Goal: Information Seeking & Learning: Learn about a topic

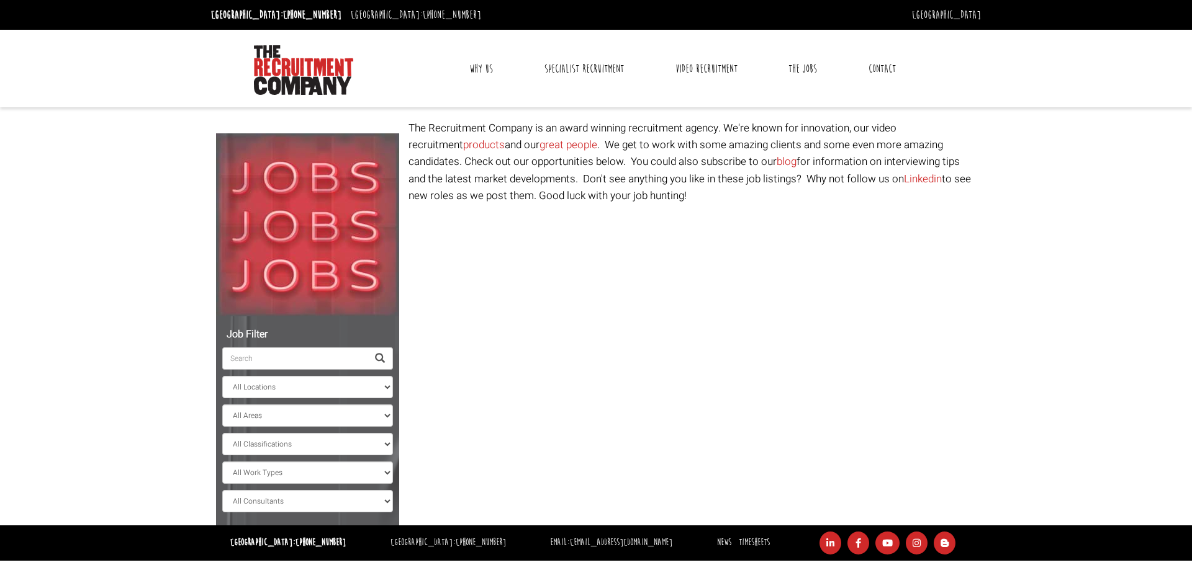
select select "Ireland"
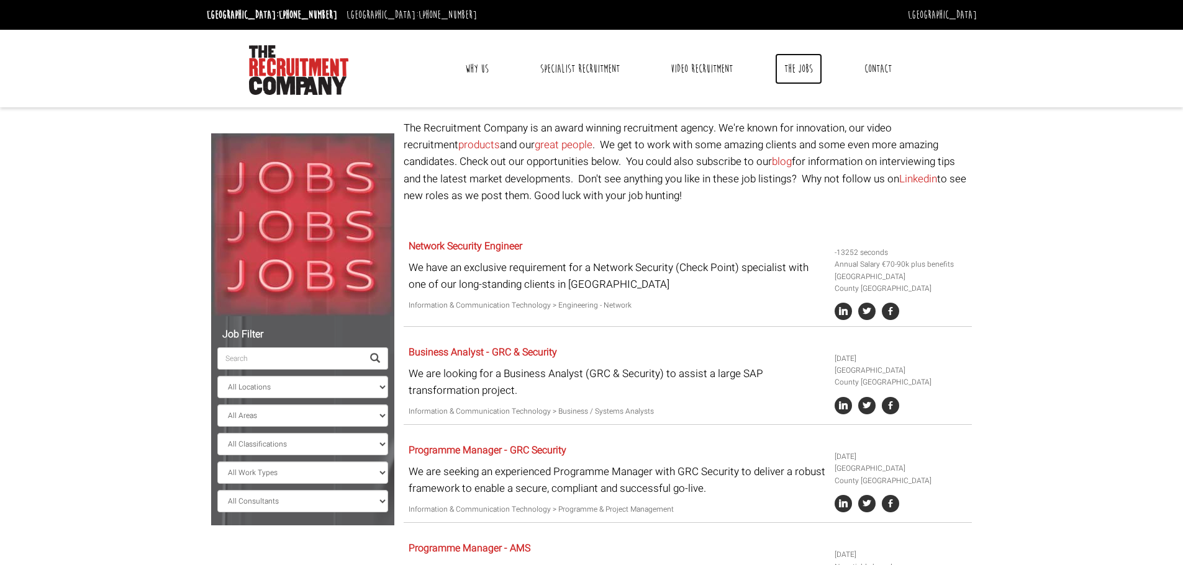
click at [792, 66] on link "The Jobs" at bounding box center [798, 68] width 47 height 31
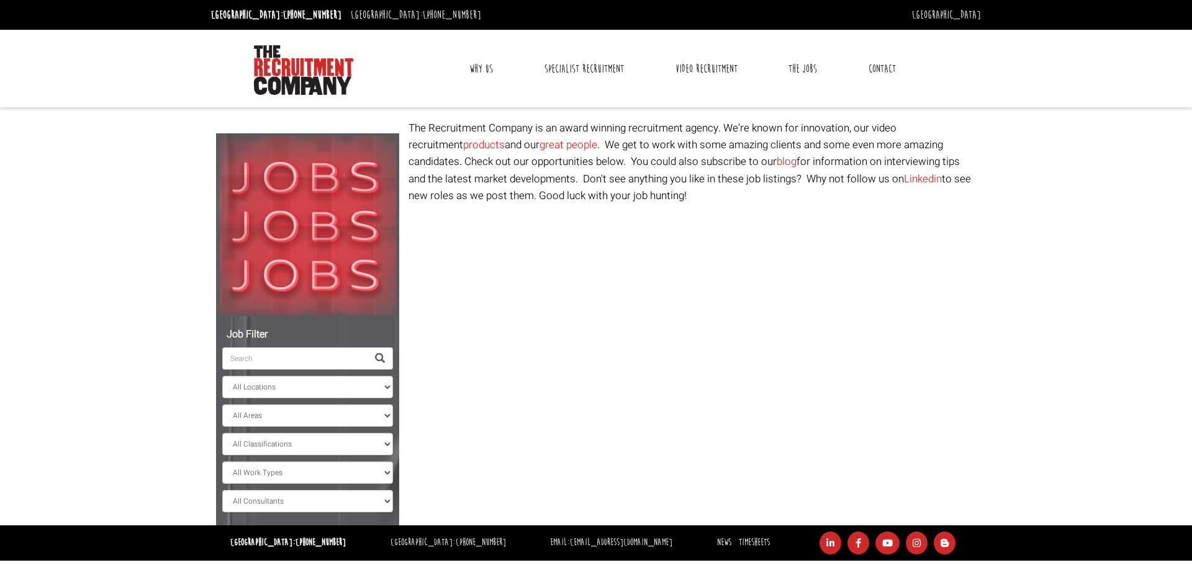
select select "[GEOGRAPHIC_DATA]"
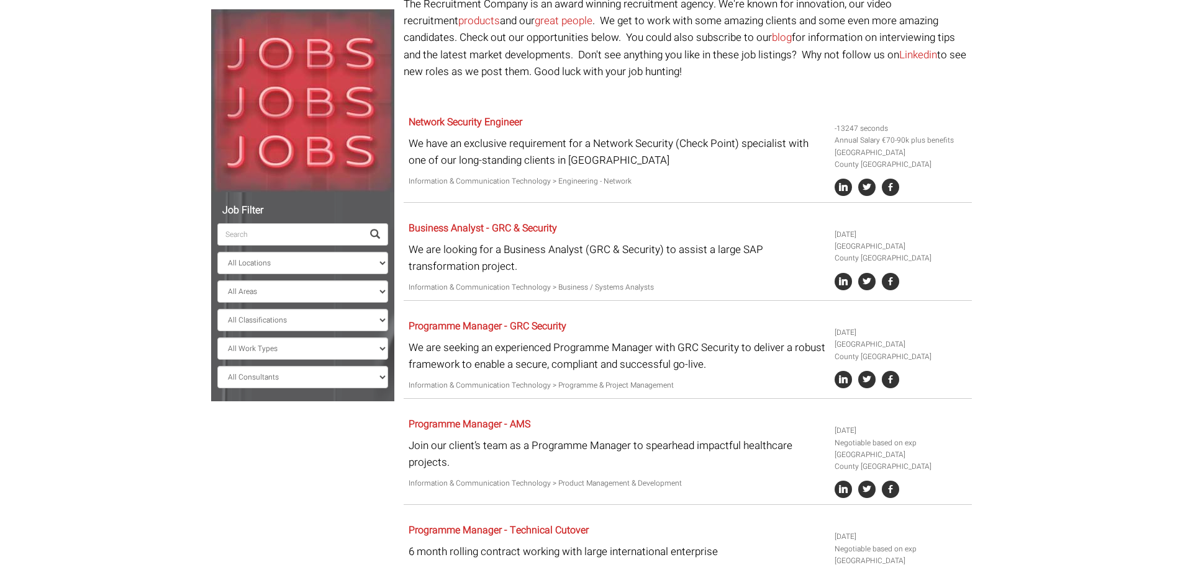
scroll to position [310, 0]
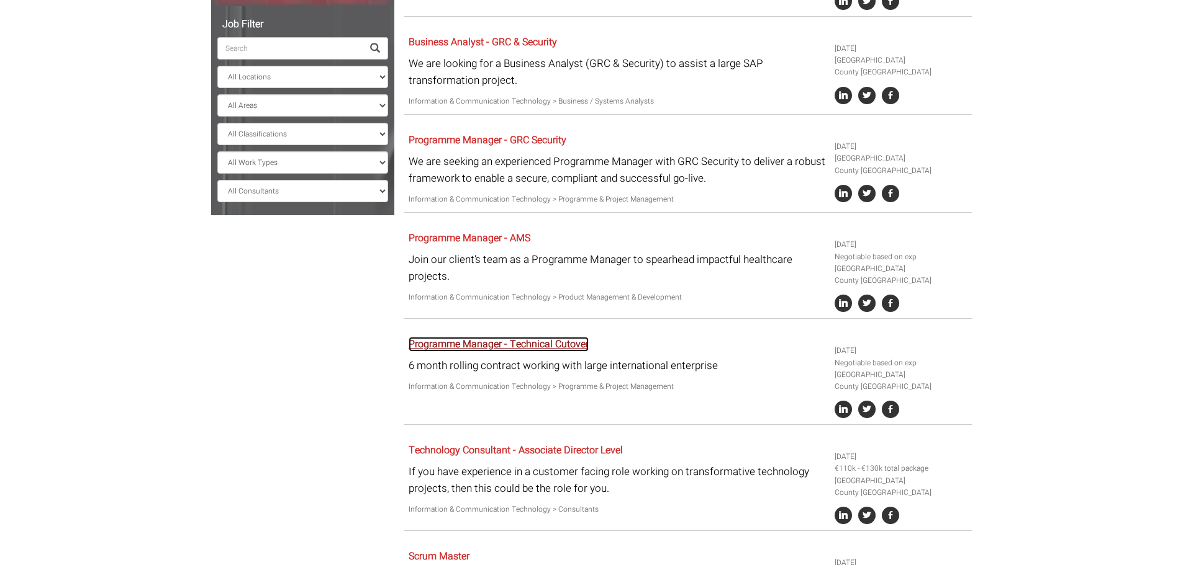
click at [544, 343] on link "Programme Manager - Technical Cutover" at bounding box center [498, 344] width 180 height 15
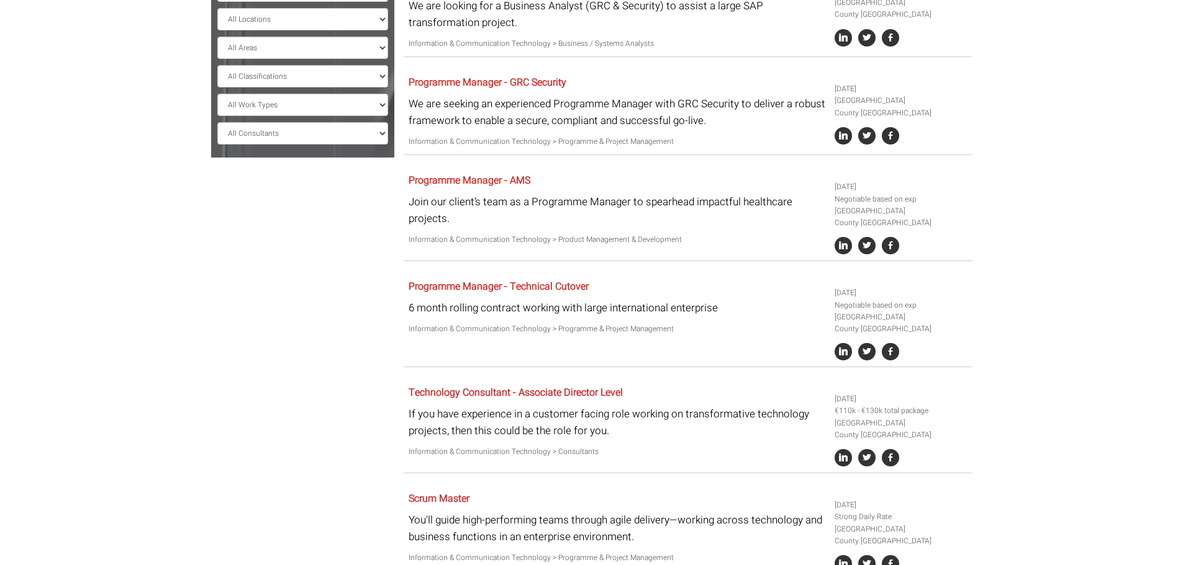
scroll to position [435, 0]
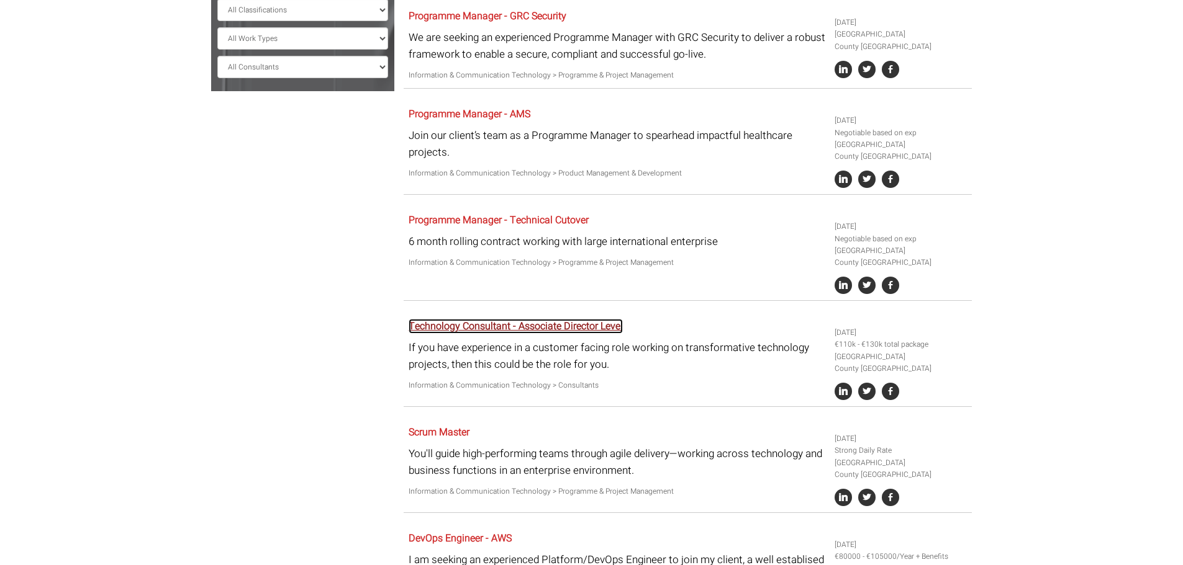
click at [528, 324] on link "Technology Consultant - Associate Director Level" at bounding box center [515, 326] width 214 height 15
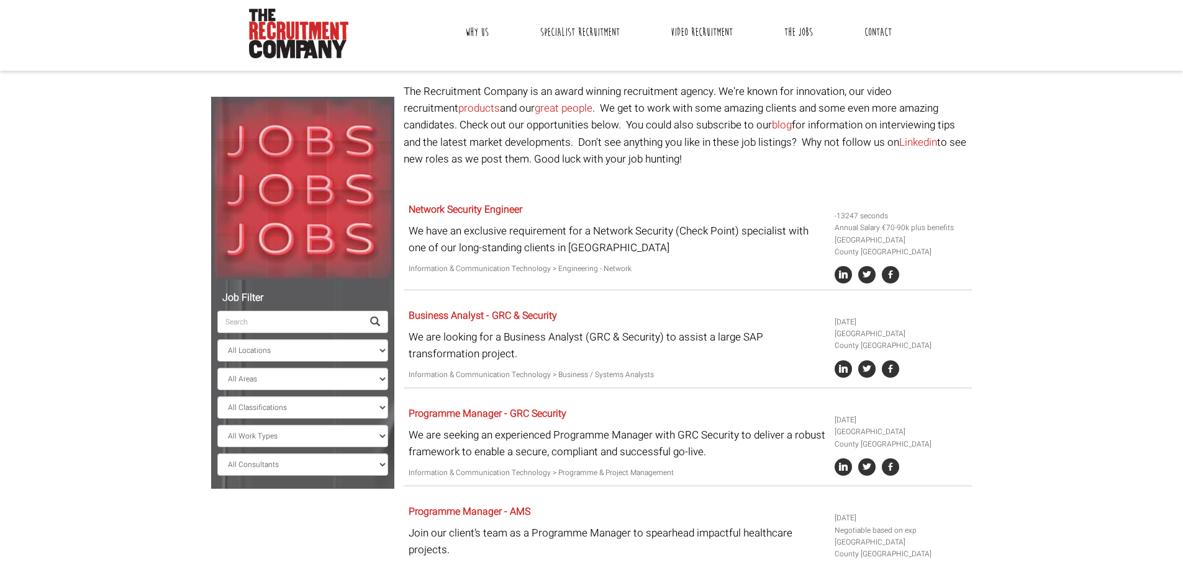
scroll to position [0, 0]
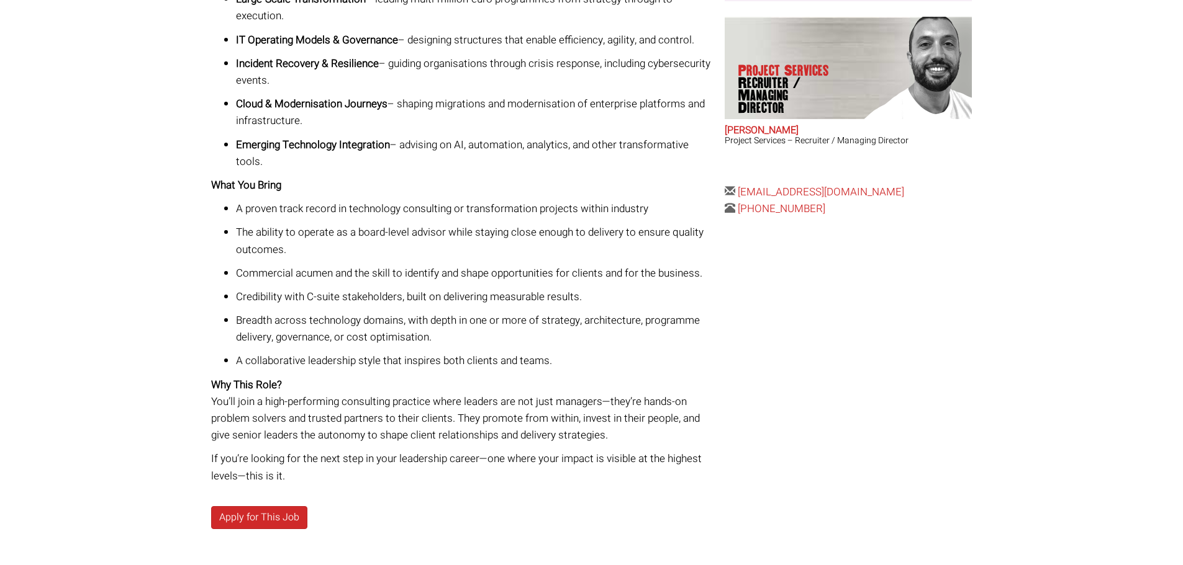
scroll to position [480, 0]
